Goal: Check status: Check status

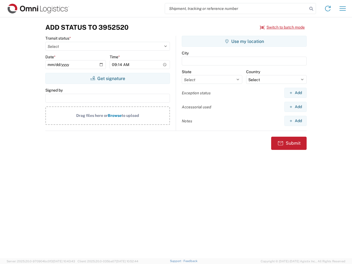
click at [236, 9] on input "search" at bounding box center [236, 8] width 142 height 10
click at [311, 9] on icon at bounding box center [311, 9] width 8 height 8
click at [328, 9] on icon at bounding box center [327, 8] width 9 height 9
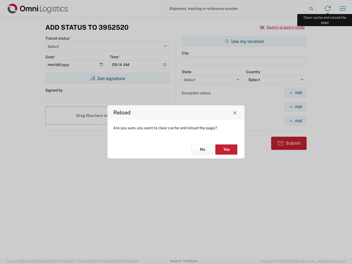
click at [343, 9] on div "Reload Are you sure, you want to clear cache and reload the page? No Yes" at bounding box center [176, 132] width 352 height 264
click at [282, 27] on div "Reload Are you sure, you want to clear cache and reload the page? No Yes" at bounding box center [176, 132] width 352 height 264
click at [108, 78] on div "Reload Are you sure, you want to clear cache and reload the page? No Yes" at bounding box center [176, 132] width 352 height 264
click at [244, 41] on div "Reload Are you sure, you want to clear cache and reload the page? No Yes" at bounding box center [176, 132] width 352 height 264
click at [295, 93] on div "Reload Are you sure, you want to clear cache and reload the page? No Yes" at bounding box center [176, 132] width 352 height 264
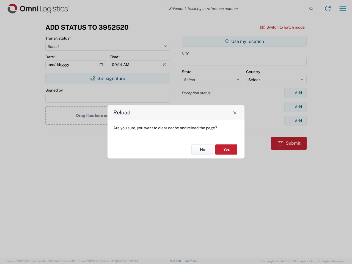
click at [295, 107] on div "Reload Are you sure, you want to clear cache and reload the page? No Yes" at bounding box center [176, 132] width 352 height 264
click at [295, 121] on div "Reload Are you sure, you want to clear cache and reload the page? No Yes" at bounding box center [176, 132] width 352 height 264
